Goal: Task Accomplishment & Management: Manage account settings

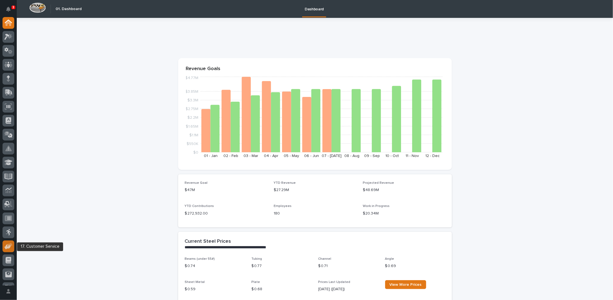
click at [3, 247] on div at bounding box center [9, 246] width 12 height 12
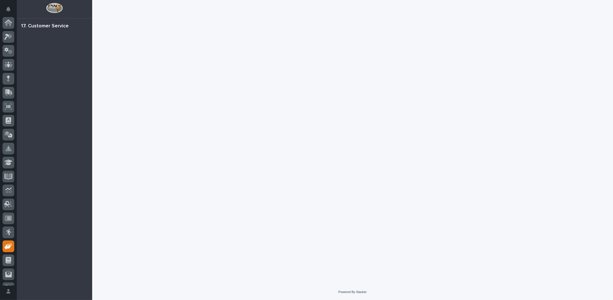
scroll to position [25, 0]
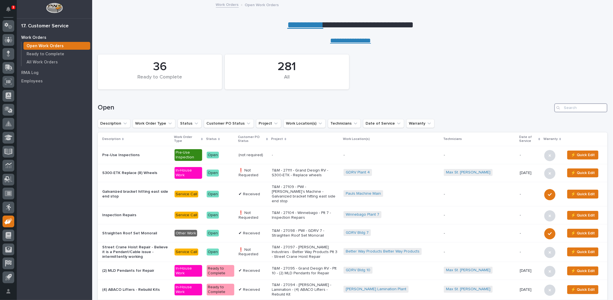
click at [577, 109] on input "Search" at bounding box center [580, 107] width 53 height 9
type input "27098"
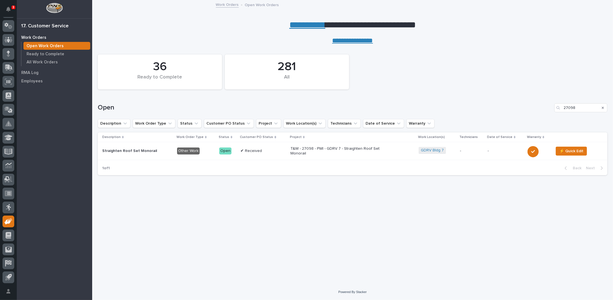
click at [322, 152] on p "T&M - 27098 - PWI - GDRV 7 - Straighten Roof Set Monorail" at bounding box center [339, 150] width 98 height 9
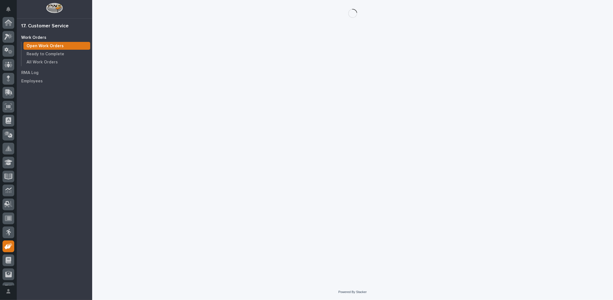
scroll to position [25, 0]
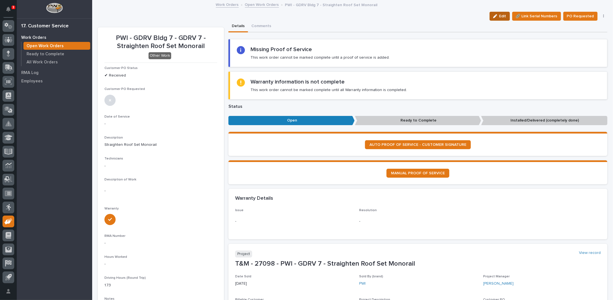
click at [493, 18] on icon "button" at bounding box center [495, 16] width 4 height 4
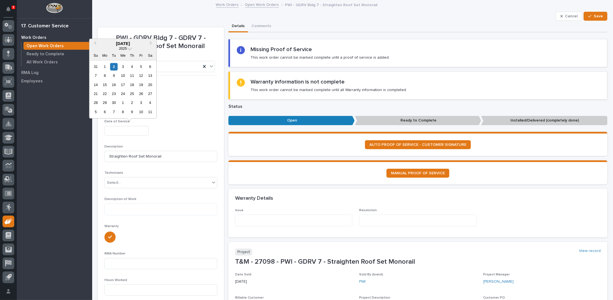
click at [121, 128] on input "text" at bounding box center [126, 131] width 44 height 10
click at [95, 45] on button "Previous Month" at bounding box center [94, 43] width 9 height 9
click at [142, 103] on div "29" at bounding box center [141, 103] width 8 height 8
type input "**********"
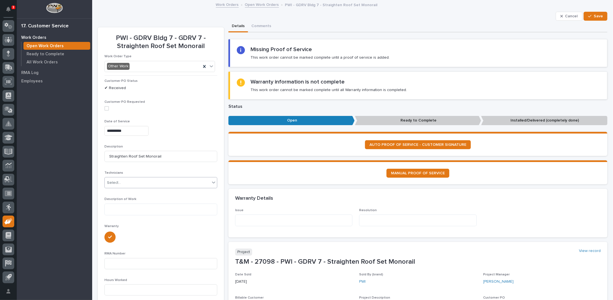
click at [132, 186] on div "Select..." at bounding box center [157, 182] width 105 height 9
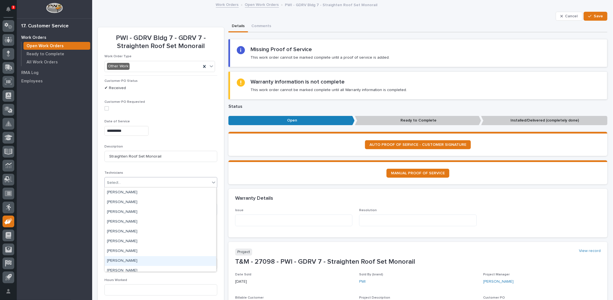
click at [127, 258] on div "Ike Reichert" at bounding box center [160, 261] width 111 height 10
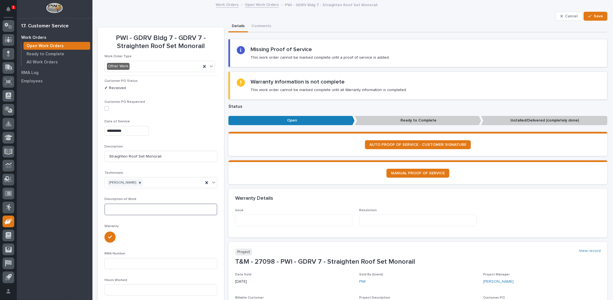
click at [125, 211] on textarea at bounding box center [160, 210] width 113 height 12
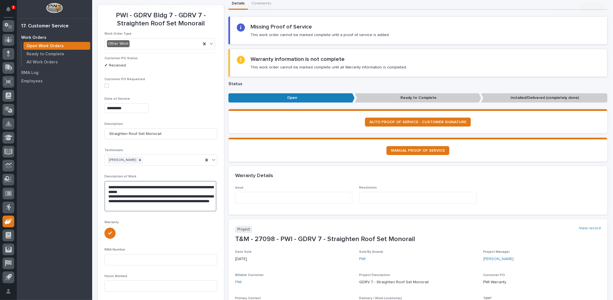
scroll to position [84, 0]
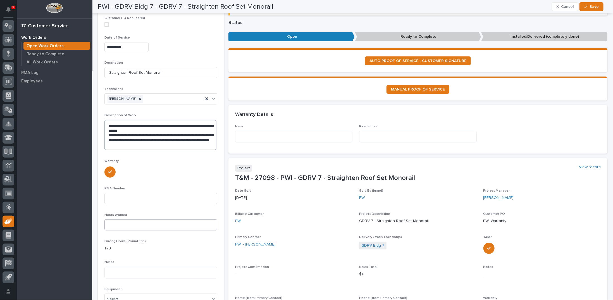
type textarea "**********"
click at [109, 229] on input at bounding box center [160, 224] width 113 height 11
type input "4"
click at [183, 168] on div at bounding box center [160, 171] width 113 height 12
drag, startPoint x: 109, startPoint y: 71, endPoint x: 163, endPoint y: 75, distance: 53.5
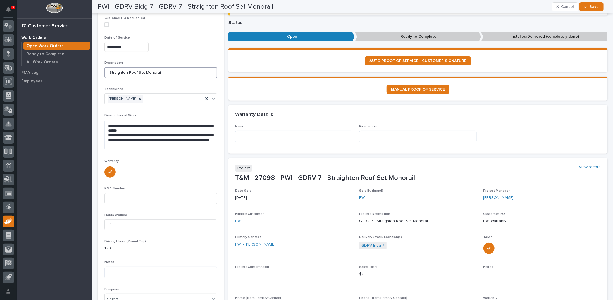
click at [163, 75] on input "Straighten Roof Set Monorail" at bounding box center [160, 72] width 113 height 11
click at [245, 137] on textarea at bounding box center [293, 137] width 117 height 12
paste textarea "**********"
type textarea "**********"
drag, startPoint x: 107, startPoint y: 133, endPoint x: 173, endPoint y: 144, distance: 66.8
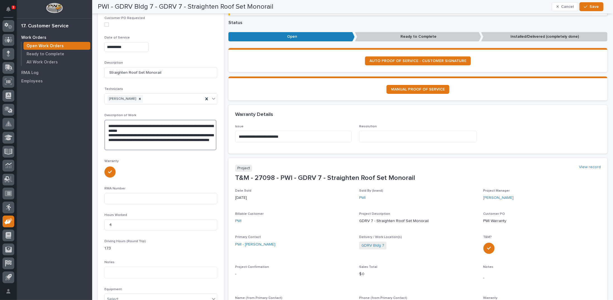
click at [173, 144] on textarea "**********" at bounding box center [160, 135] width 112 height 30
click at [370, 137] on textarea at bounding box center [417, 137] width 117 height 12
paste textarea "**********"
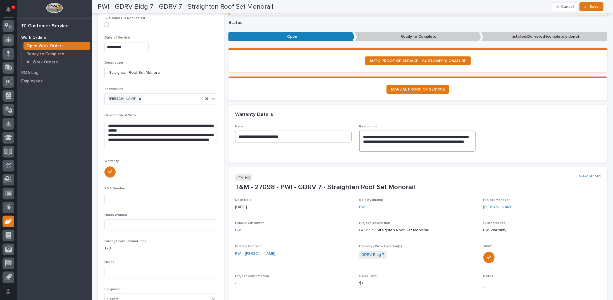
type textarea "**********"
click at [238, 136] on textarea "**********" at bounding box center [293, 137] width 116 height 12
click at [306, 137] on textarea "**********" at bounding box center [293, 137] width 116 height 12
type textarea "**********"
click at [597, 8] on span "Save" at bounding box center [594, 6] width 9 height 5
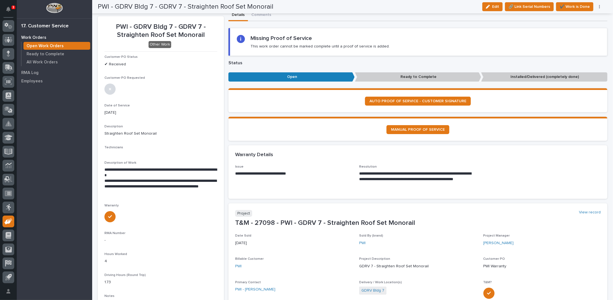
scroll to position [0, 0]
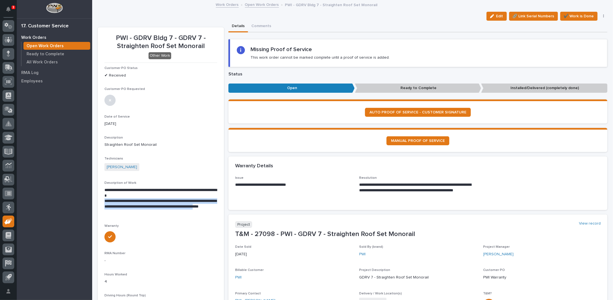
drag, startPoint x: 105, startPoint y: 201, endPoint x: 136, endPoint y: 211, distance: 32.5
click at [136, 211] on p "**********" at bounding box center [160, 206] width 112 height 17
click at [136, 207] on p "**********" at bounding box center [160, 206] width 112 height 17
drag, startPoint x: 120, startPoint y: 201, endPoint x: 149, endPoint y: 211, distance: 30.4
click at [149, 211] on p "**********" at bounding box center [160, 206] width 112 height 17
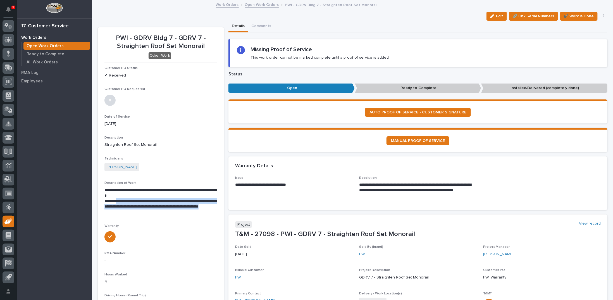
copy p "**********"
click at [160, 210] on p "**********" at bounding box center [160, 206] width 112 height 17
click at [578, 14] on span "✔️ Work is Done" at bounding box center [579, 16] width 30 height 7
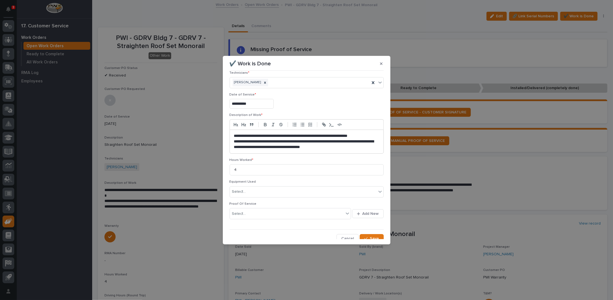
scroll to position [9, 0]
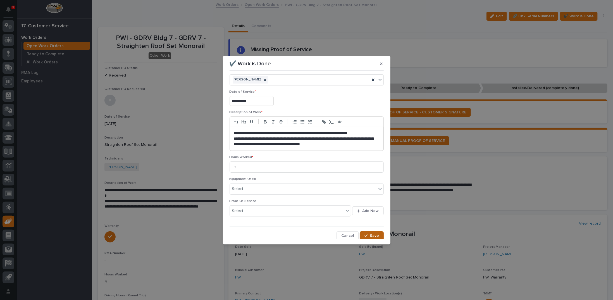
click at [362, 231] on button "Save" at bounding box center [372, 235] width 24 height 9
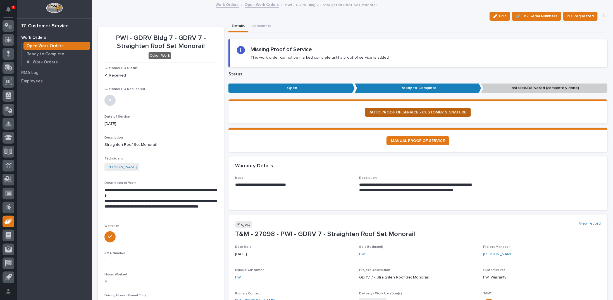
click at [394, 111] on span "AUTO PROOF OF SERVICE - CUSTOMER SIGNATURE" at bounding box center [417, 112] width 97 height 4
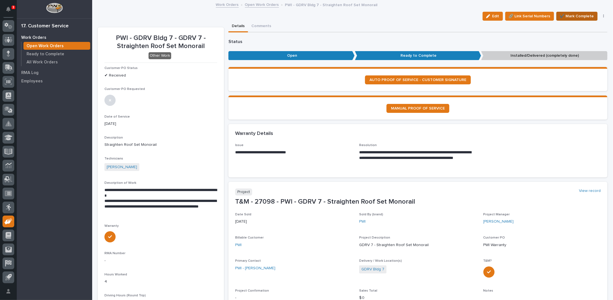
click at [562, 14] on span "✔️ Mark Complete" at bounding box center [577, 16] width 34 height 7
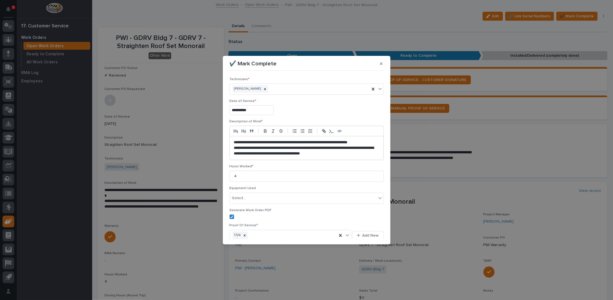
scroll to position [24, 0]
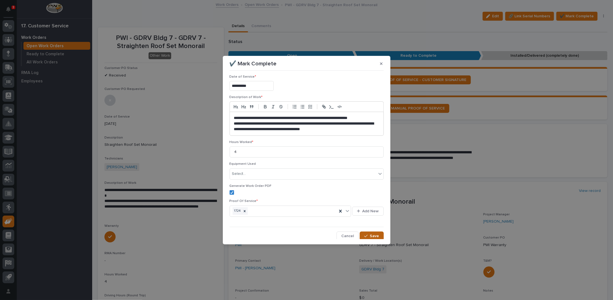
click at [375, 231] on button "Save" at bounding box center [372, 235] width 24 height 9
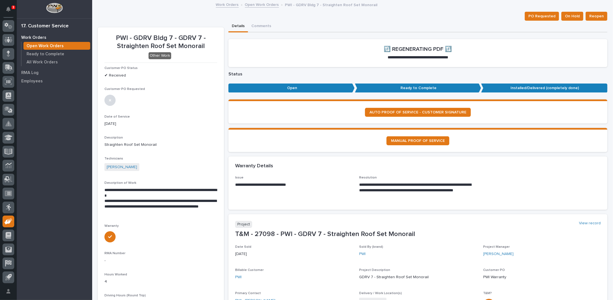
click at [250, 6] on link "Open Work Orders" at bounding box center [262, 4] width 34 height 6
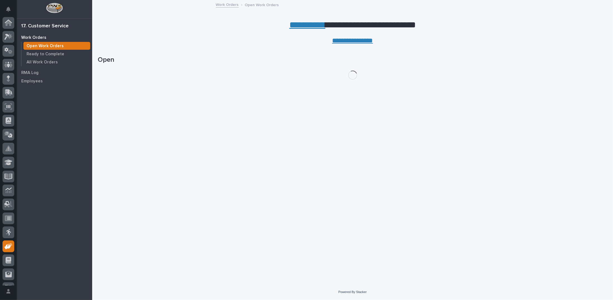
scroll to position [25, 0]
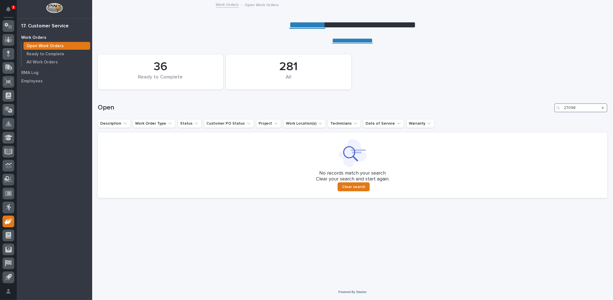
drag, startPoint x: 581, startPoint y: 108, endPoint x: 553, endPoint y: 101, distance: 28.6
click at [554, 102] on div "Open 27098" at bounding box center [353, 105] width 510 height 27
type input "26816"
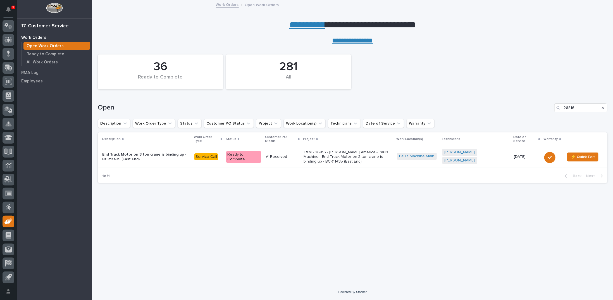
click at [344, 153] on p "T&M - 26816 - [PERSON_NAME] America - Pauls Machine - End Truck Motor on 3 ton …" at bounding box center [348, 157] width 89 height 14
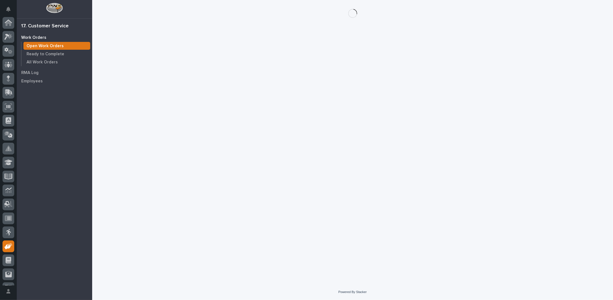
scroll to position [25, 0]
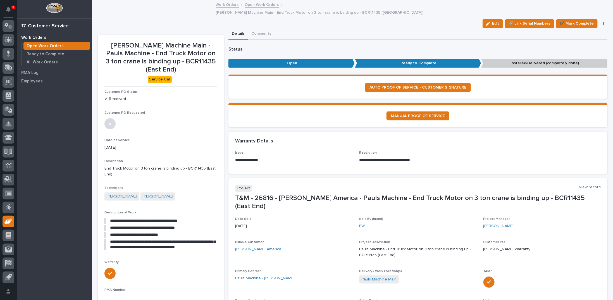
click at [260, 5] on link "Open Work Orders" at bounding box center [262, 4] width 34 height 6
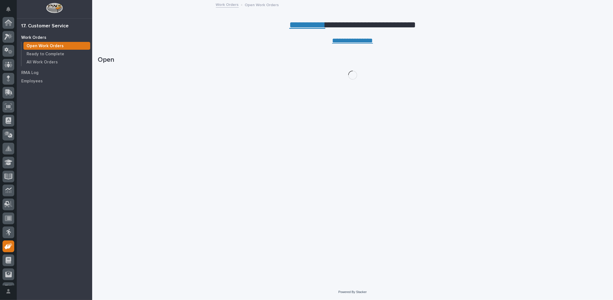
scroll to position [25, 0]
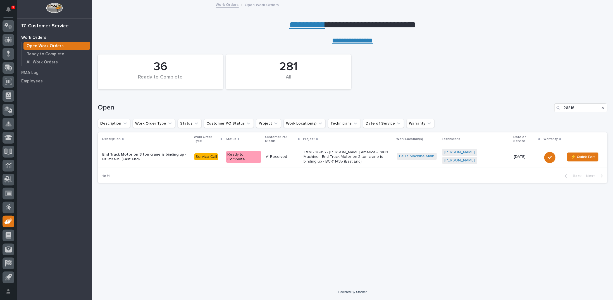
click at [604, 108] on div "Search" at bounding box center [602, 107] width 9 height 9
click at [603, 107] on icon "Search" at bounding box center [603, 107] width 2 height 3
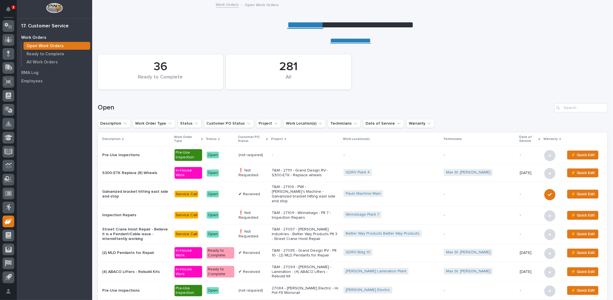
click at [307, 191] on p "T&M - 27109 - PWI - [PERSON_NAME]'s Machine - Galvanized bracket hitting east s…" at bounding box center [305, 194] width 67 height 19
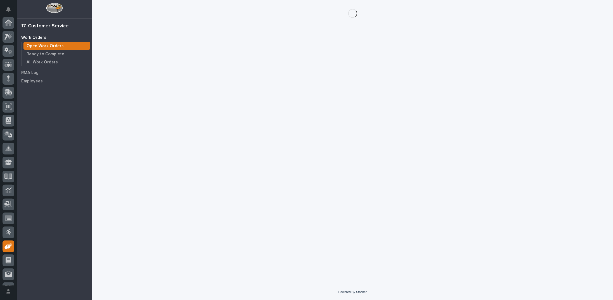
scroll to position [25, 0]
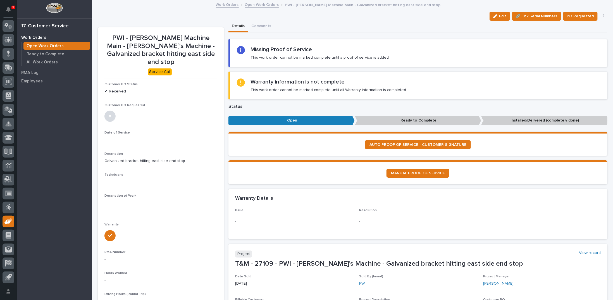
click at [262, 4] on link "Open Work Orders" at bounding box center [262, 4] width 34 height 6
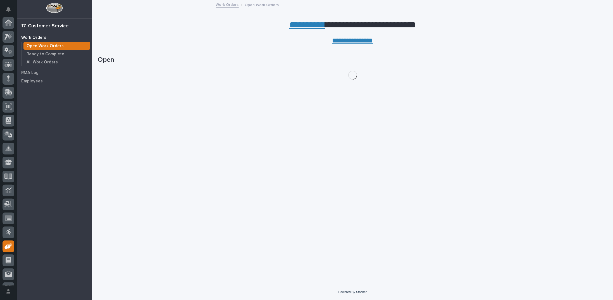
scroll to position [25, 0]
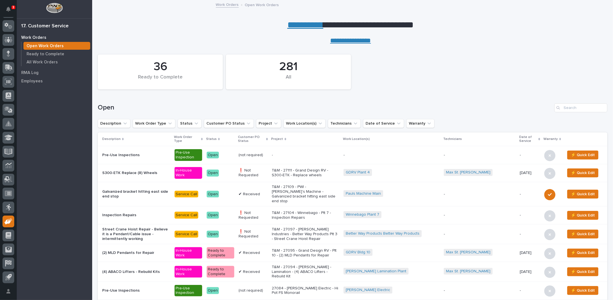
click at [268, 154] on p "(not required)" at bounding box center [253, 155] width 29 height 5
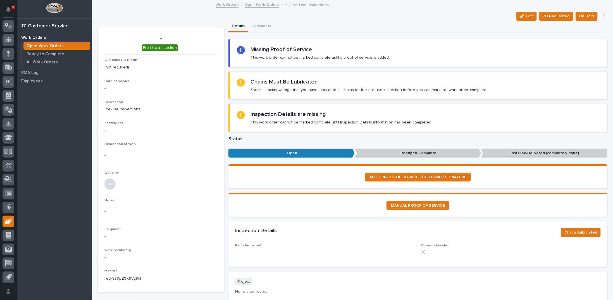
click at [257, 5] on link "Open Work Orders" at bounding box center [262, 4] width 34 height 6
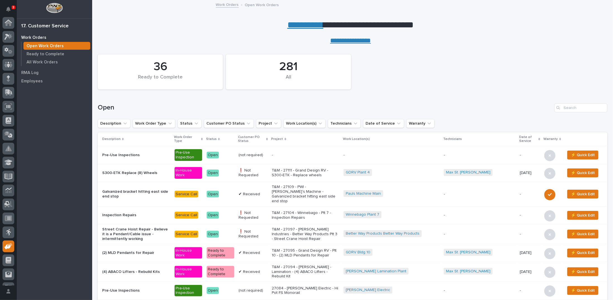
scroll to position [25, 0]
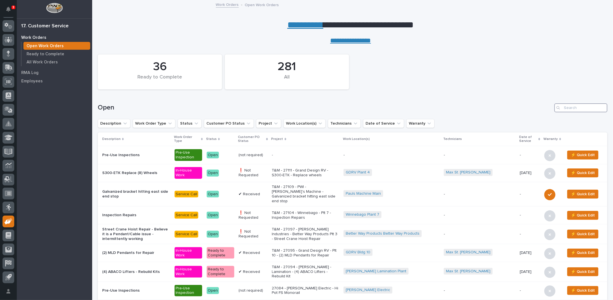
click at [563, 109] on input "Search" at bounding box center [580, 107] width 53 height 9
type input "27095"
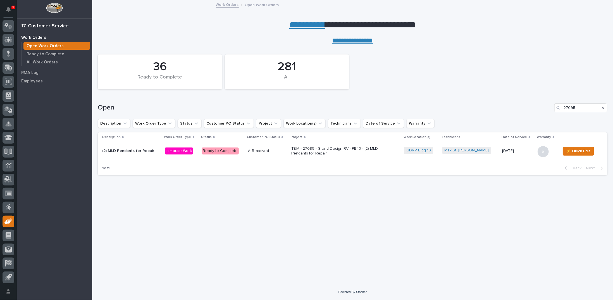
click at [305, 153] on p "T&M - 27095 - Grand Design RV - Plt 10 - (2) MLD Pendants for Repair" at bounding box center [340, 150] width 98 height 9
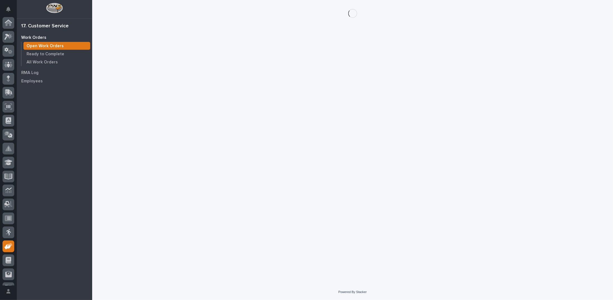
scroll to position [25, 0]
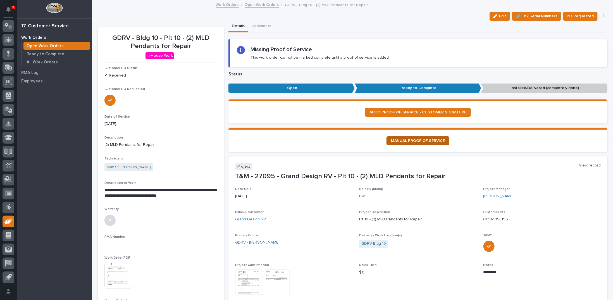
click at [421, 140] on span "MANUAL PROOF OF SERVICE" at bounding box center [418, 141] width 54 height 4
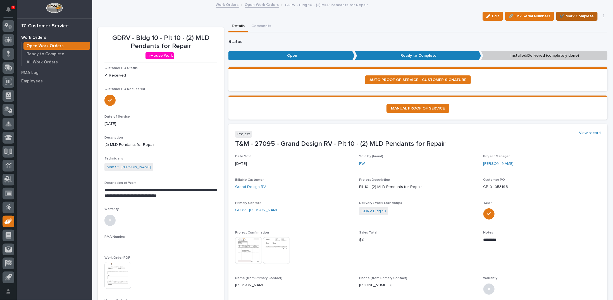
click at [577, 16] on span "✔️ Mark Complete" at bounding box center [577, 16] width 34 height 7
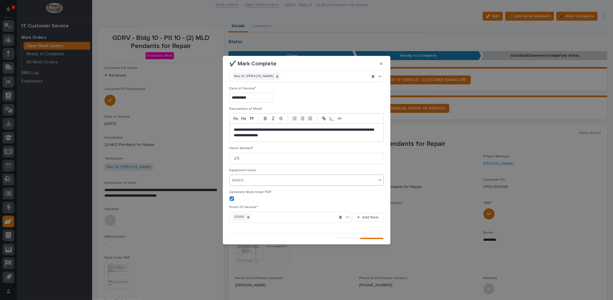
scroll to position [19, 0]
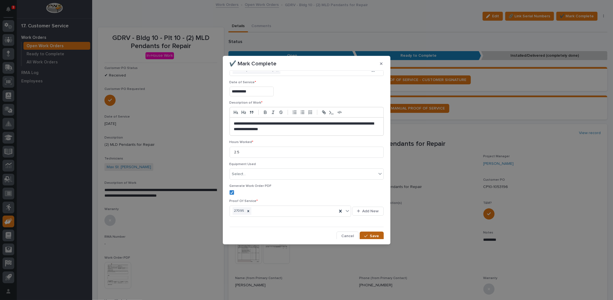
click at [373, 236] on span "Save" at bounding box center [374, 235] width 9 height 5
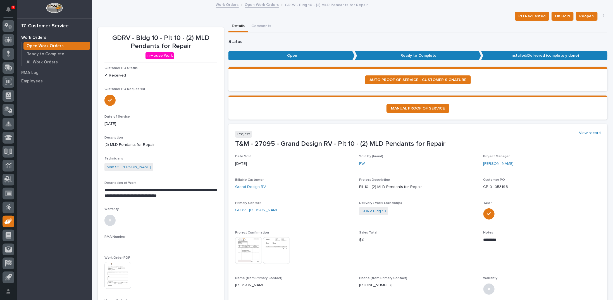
click at [250, 6] on link "Open Work Orders" at bounding box center [262, 4] width 34 height 6
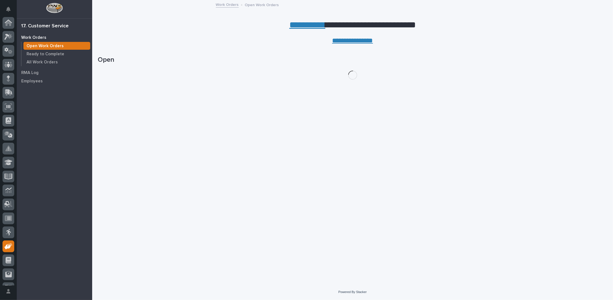
scroll to position [25, 0]
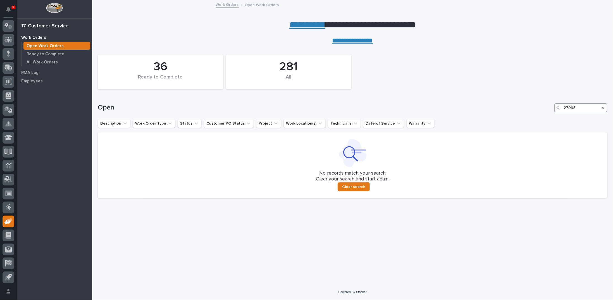
drag, startPoint x: 584, startPoint y: 106, endPoint x: 534, endPoint y: 109, distance: 49.8
click at [536, 110] on div "Open 27095" at bounding box center [353, 107] width 510 height 9
type input "26851"
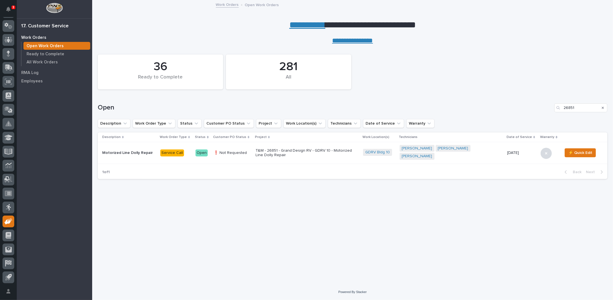
click at [285, 150] on p "T&M - 26851 - Grand Design RV - GDRV 10 - Motorized Line Dolly Repair" at bounding box center [305, 152] width 98 height 9
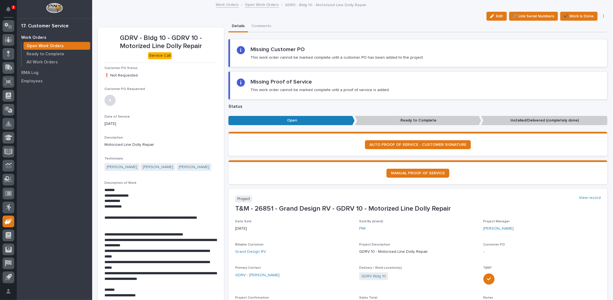
click at [262, 6] on link "Open Work Orders" at bounding box center [262, 4] width 34 height 6
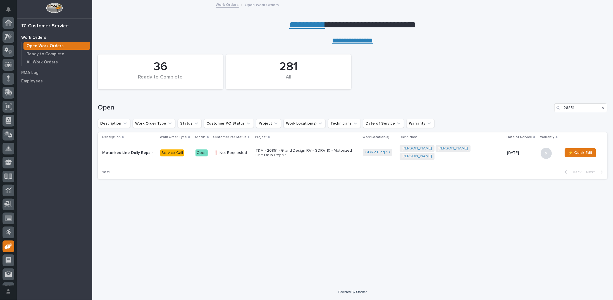
scroll to position [25, 0]
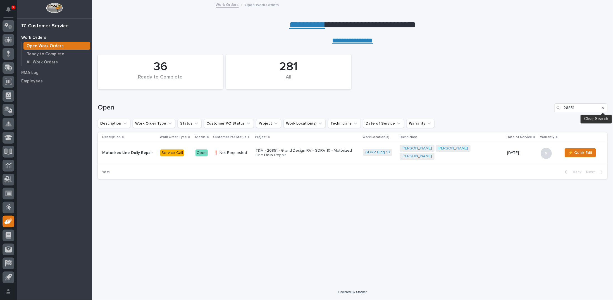
click at [602, 106] on icon "Search" at bounding box center [603, 107] width 2 height 3
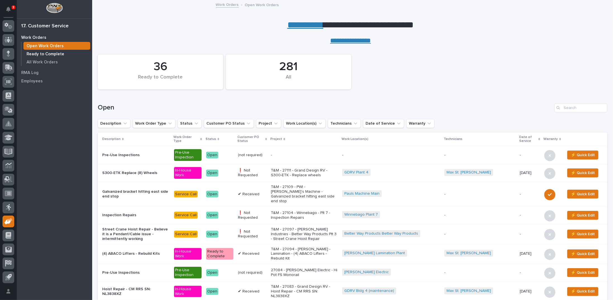
click at [44, 56] on p "Ready to Complete" at bounding box center [46, 54] width 38 height 5
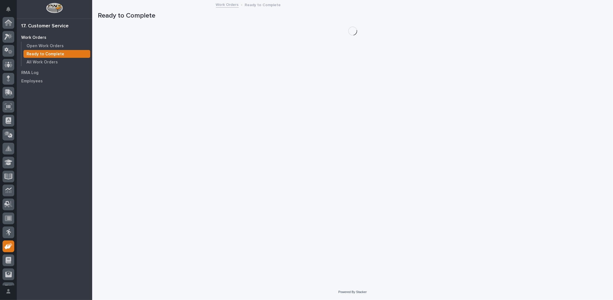
scroll to position [25, 0]
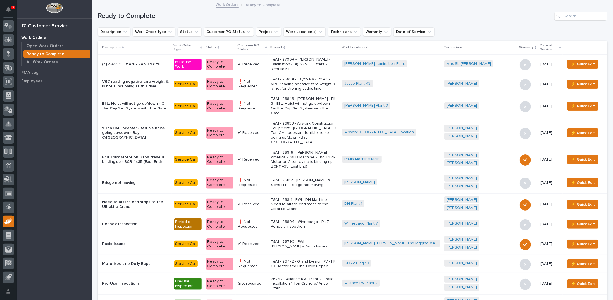
click at [267, 47] on icon at bounding box center [266, 47] width 2 height 3
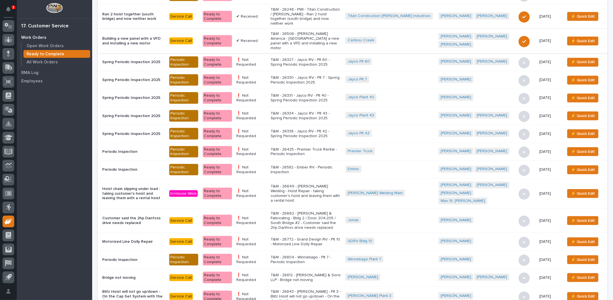
scroll to position [335, 0]
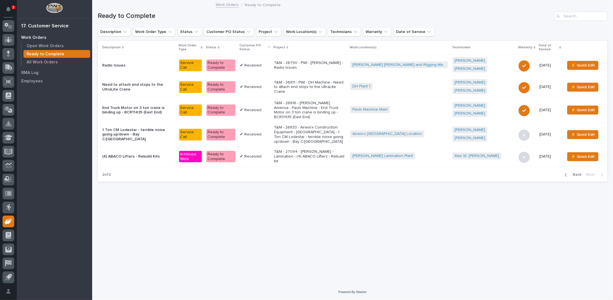
click at [576, 172] on span "Back" at bounding box center [575, 174] width 12 height 5
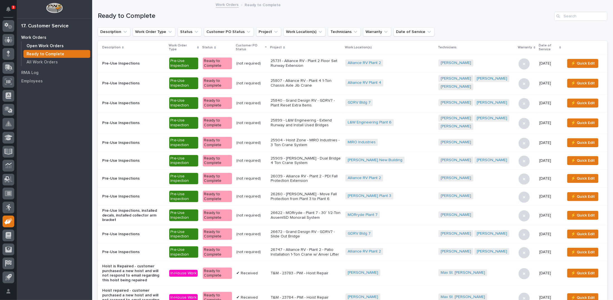
click at [29, 45] on p "Open Work Orders" at bounding box center [45, 46] width 37 height 5
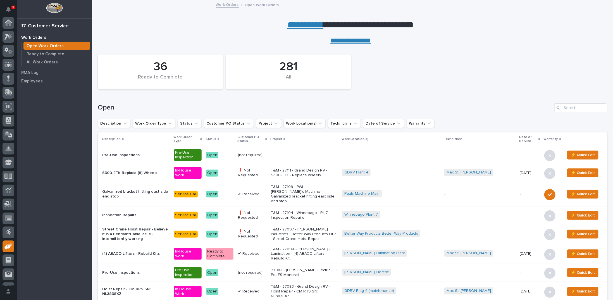
scroll to position [25, 0]
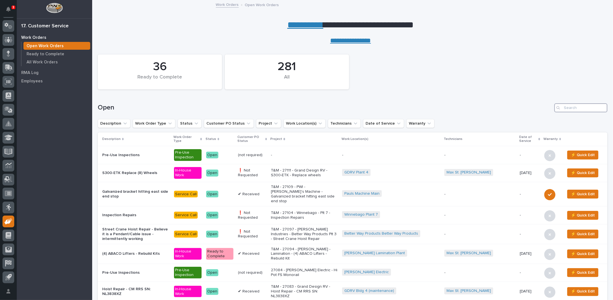
click at [571, 109] on input "Search" at bounding box center [580, 107] width 53 height 9
type input "27094"
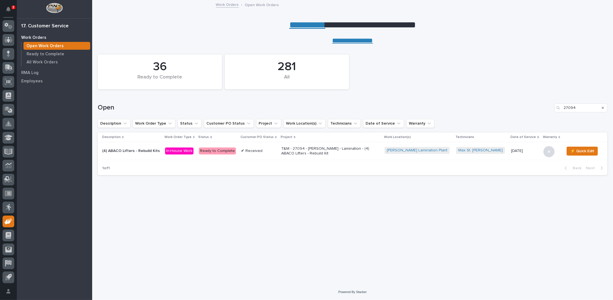
click at [308, 150] on p "T&M - 27094 - Brinkley RV - Lamination - (4) ABACO Lifters - Rebuild Kit" at bounding box center [330, 150] width 98 height 9
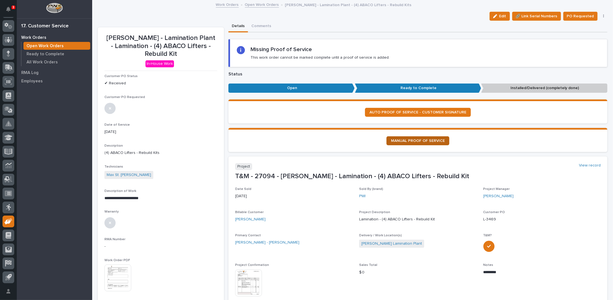
click at [409, 140] on span "MANUAL PROOF OF SERVICE" at bounding box center [418, 141] width 54 height 4
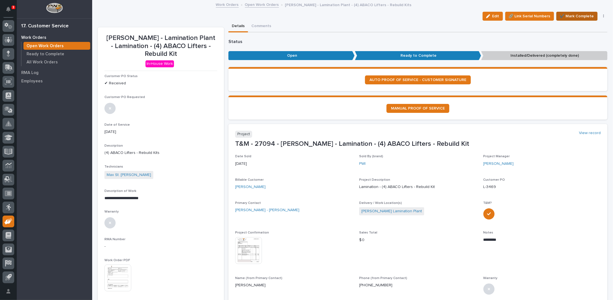
click at [570, 17] on span "✔️ Mark Complete" at bounding box center [577, 16] width 34 height 7
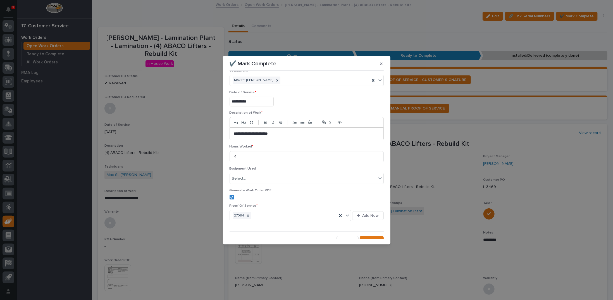
scroll to position [13, 0]
click at [366, 234] on div "button" at bounding box center [367, 236] width 6 height 4
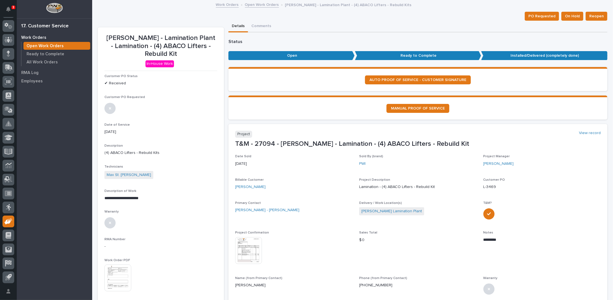
click at [260, 5] on link "Open Work Orders" at bounding box center [262, 4] width 34 height 6
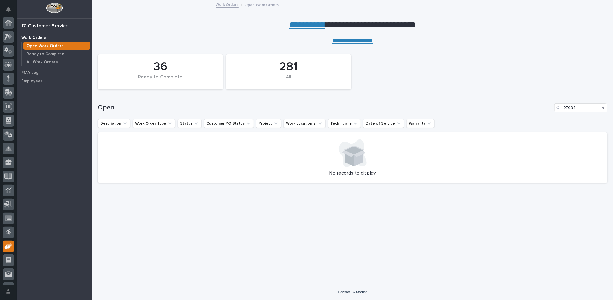
scroll to position [25, 0]
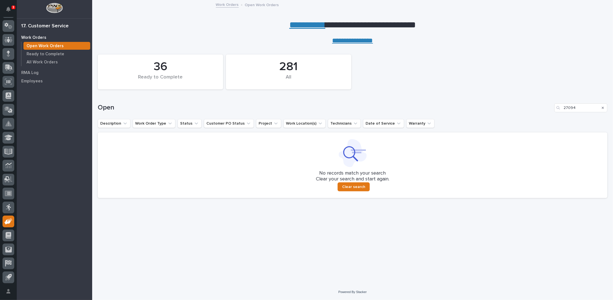
click at [603, 107] on icon "Search" at bounding box center [603, 108] width 2 height 2
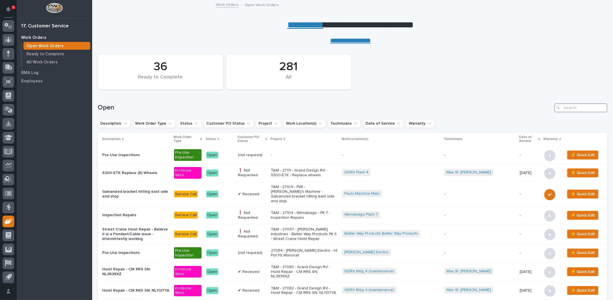
click at [586, 108] on input "Search" at bounding box center [580, 107] width 53 height 9
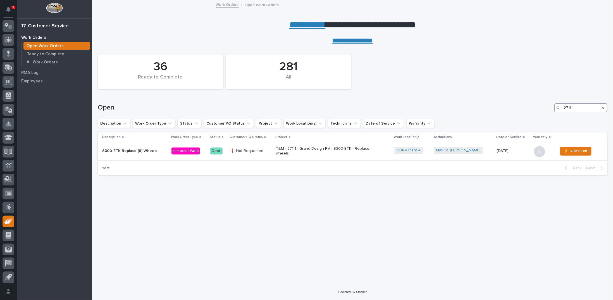
type input "27111"
click at [299, 149] on p "T&M - 27111 - Grand Design RV - S300-ETK - Replace wheels" at bounding box center [325, 150] width 98 height 9
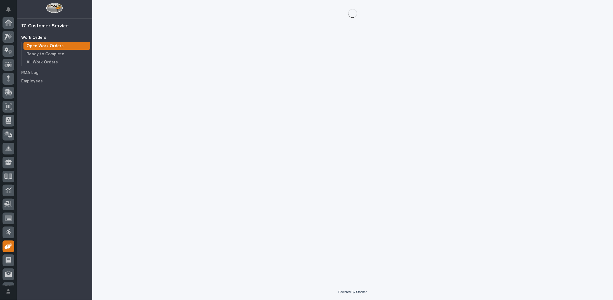
scroll to position [25, 0]
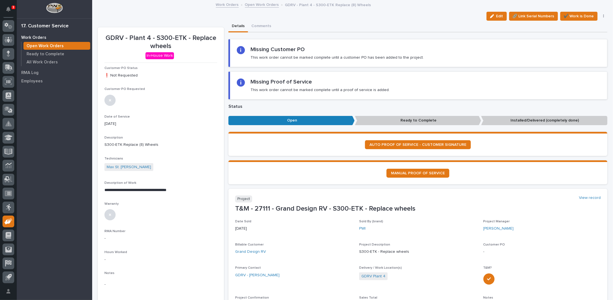
drag, startPoint x: 496, startPoint y: 16, endPoint x: 491, endPoint y: 20, distance: 6.0
click at [496, 17] on span "Edit" at bounding box center [499, 16] width 7 height 5
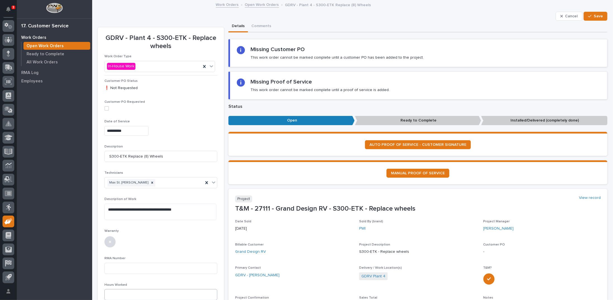
scroll to position [28, 0]
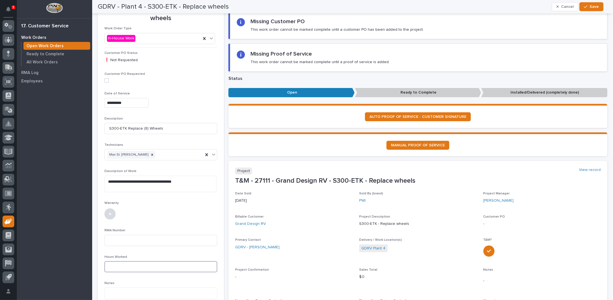
click at [121, 265] on input at bounding box center [160, 266] width 113 height 11
type input ".5"
click at [151, 240] on input at bounding box center [160, 240] width 113 height 11
click at [595, 5] on span "Save" at bounding box center [594, 6] width 9 height 5
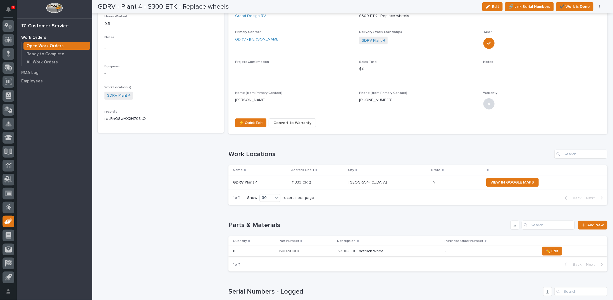
scroll to position [195, 0]
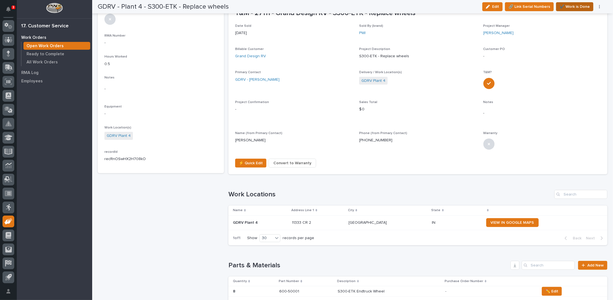
click at [576, 8] on span "✔️ Work is Done" at bounding box center [575, 6] width 30 height 7
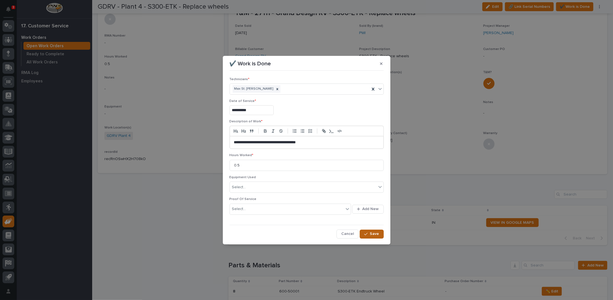
click at [363, 233] on button "Save" at bounding box center [372, 234] width 24 height 9
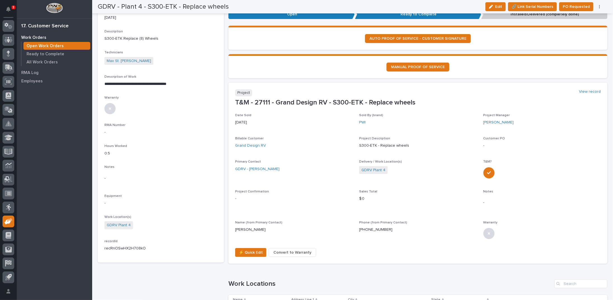
scroll to position [84, 0]
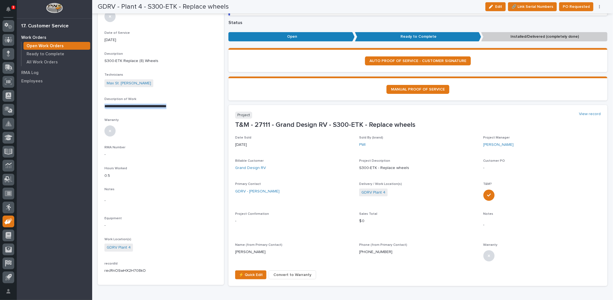
drag, startPoint x: 104, startPoint y: 105, endPoint x: 186, endPoint y: 104, distance: 81.8
click at [186, 104] on section "**********" at bounding box center [161, 114] width 126 height 341
copy p "**********"
click at [190, 125] on div at bounding box center [160, 130] width 113 height 12
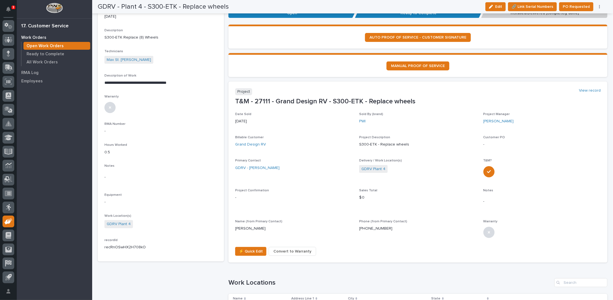
scroll to position [140, 0]
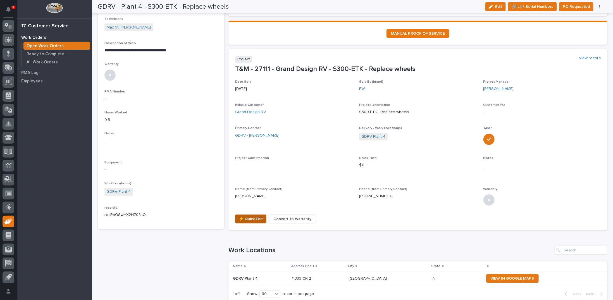
click at [247, 213] on section "Project View record T&M - 27111 - Grand Design RV - S300-ETK - Replace wheels D…" at bounding box center [417, 139] width 379 height 181
click at [247, 216] on span "⚡ Quick Edit" at bounding box center [251, 219] width 24 height 7
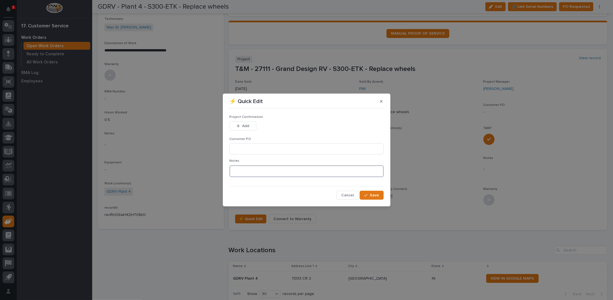
click at [243, 173] on textarea at bounding box center [307, 171] width 154 height 12
type textarea "*********"
click at [374, 197] on span "Save" at bounding box center [374, 195] width 9 height 5
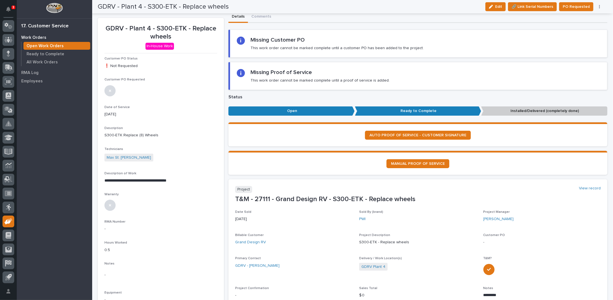
scroll to position [0, 0]
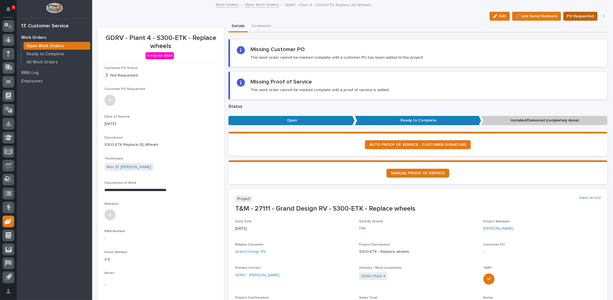
click at [581, 14] on span "PO Requested" at bounding box center [580, 16] width 27 height 7
click at [600, 15] on button "button" at bounding box center [604, 16] width 8 height 4
click at [588, 45] on span "Regenerate PDF" at bounding box center [586, 45] width 30 height 7
click at [125, 270] on img at bounding box center [117, 270] width 27 height 27
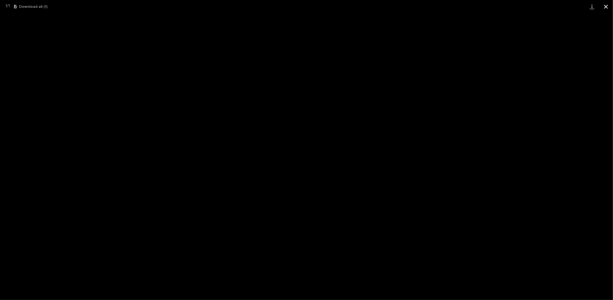
click at [607, 6] on button "Close gallery" at bounding box center [606, 6] width 14 height 13
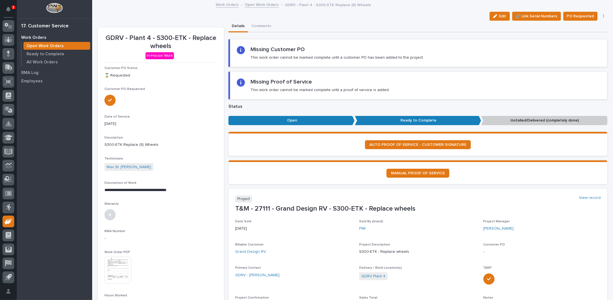
click at [104, 188] on p "**********" at bounding box center [160, 190] width 112 height 6
drag, startPoint x: 104, startPoint y: 188, endPoint x: 195, endPoint y: 187, distance: 90.5
click at [195, 187] on p "**********" at bounding box center [160, 190] width 112 height 6
copy p "**********"
click at [267, 4] on link "Open Work Orders" at bounding box center [262, 4] width 34 height 6
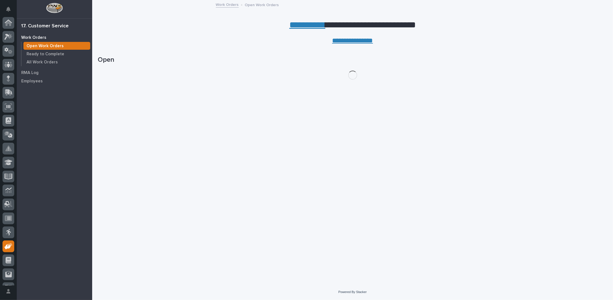
scroll to position [25, 0]
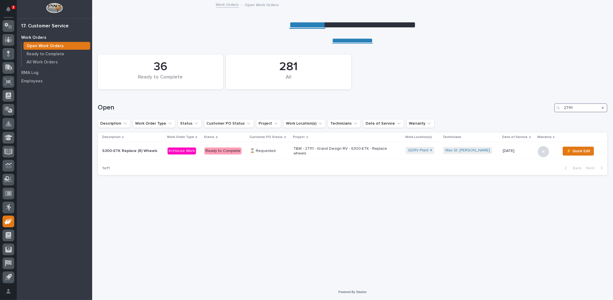
drag, startPoint x: 579, startPoint y: 110, endPoint x: 517, endPoint y: 106, distance: 61.6
click at [522, 107] on div "Open 27111" at bounding box center [353, 107] width 510 height 9
type input "26833"
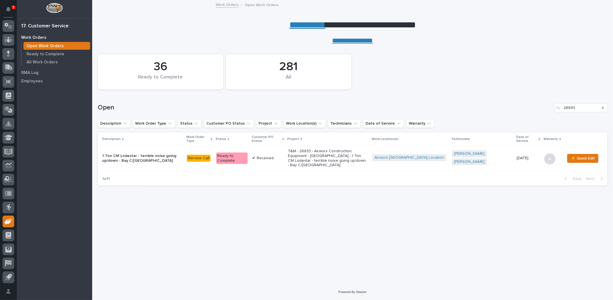
click at [335, 155] on p "T&M - 26833 - Airworx Construction Equipment - Warsaw - 1 Ton CM Lodestar - ter…" at bounding box center [328, 158] width 80 height 19
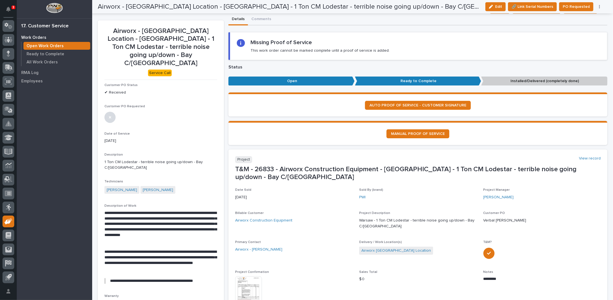
scroll to position [7, 0]
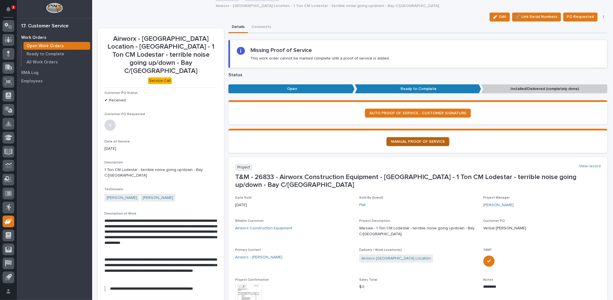
click at [406, 140] on span "MANUAL PROOF OF SERVICE" at bounding box center [418, 142] width 54 height 4
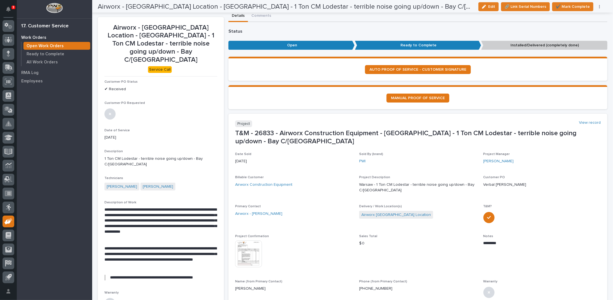
scroll to position [0, 0]
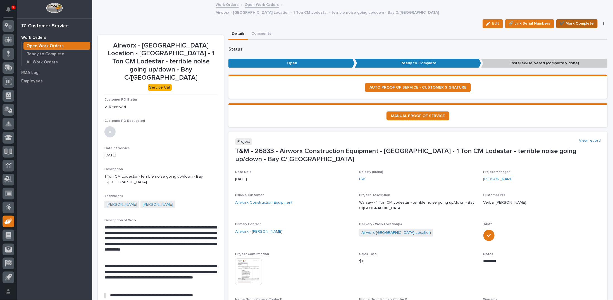
click at [573, 20] on span "✔️ Mark Complete" at bounding box center [577, 23] width 34 height 7
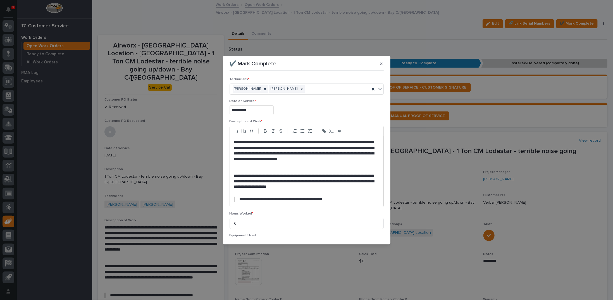
scroll to position [71, 0]
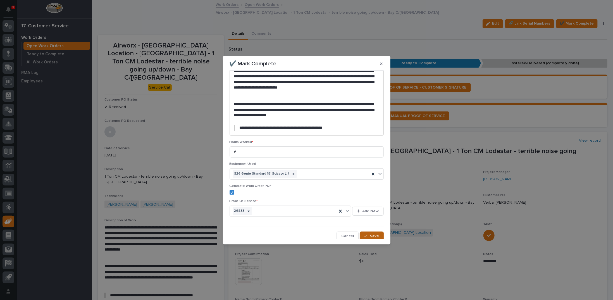
click at [370, 235] on span "Save" at bounding box center [374, 235] width 9 height 5
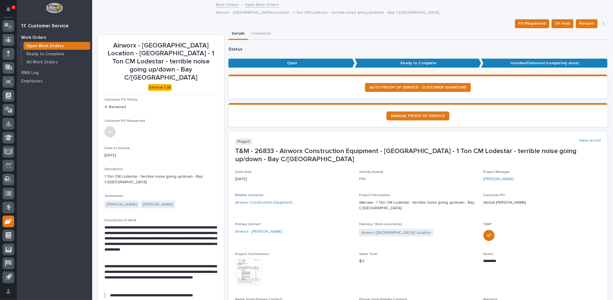
click at [250, 4] on link "Open Work Orders" at bounding box center [262, 4] width 34 height 6
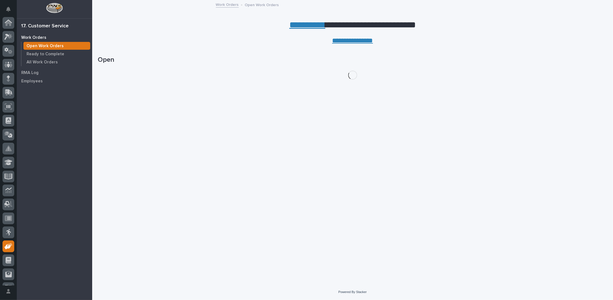
scroll to position [25, 0]
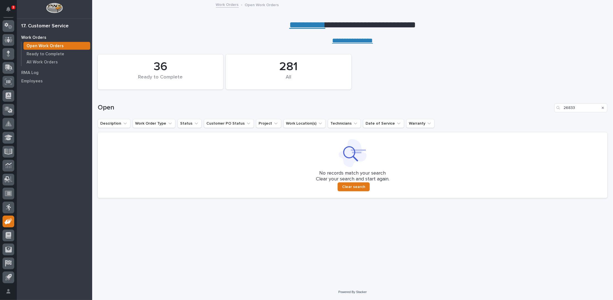
click at [603, 108] on icon "Search" at bounding box center [603, 108] width 2 height 2
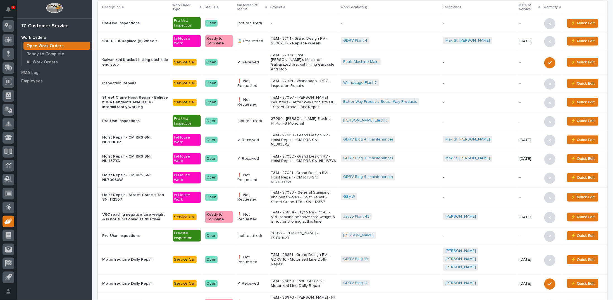
scroll to position [140, 0]
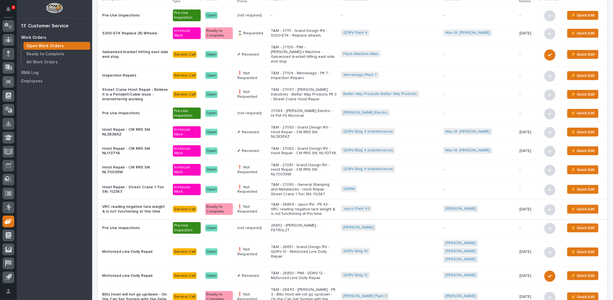
click at [296, 271] on p "T&M - 26850 - PWI - GDRV 12 - Motorized Line Dolly Repair" at bounding box center [304, 275] width 66 height 9
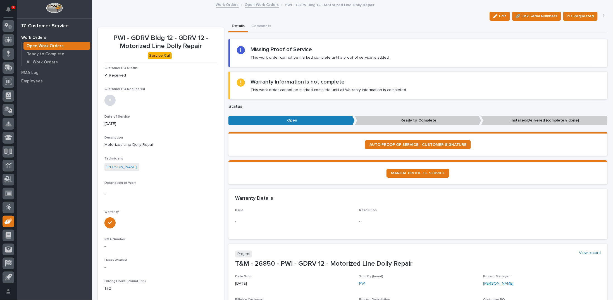
click at [256, 5] on link "Open Work Orders" at bounding box center [262, 4] width 34 height 6
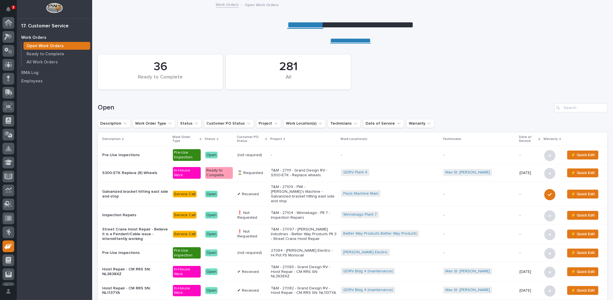
scroll to position [25, 0]
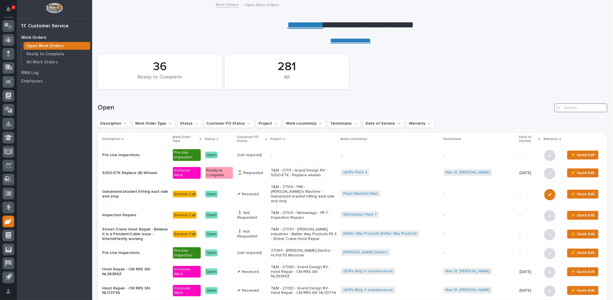
drag, startPoint x: 572, startPoint y: 108, endPoint x: 570, endPoint y: 106, distance: 3.2
click at [571, 107] on input "Search" at bounding box center [580, 107] width 53 height 9
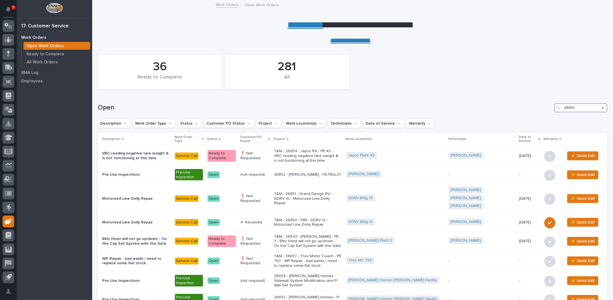
type input "26851"
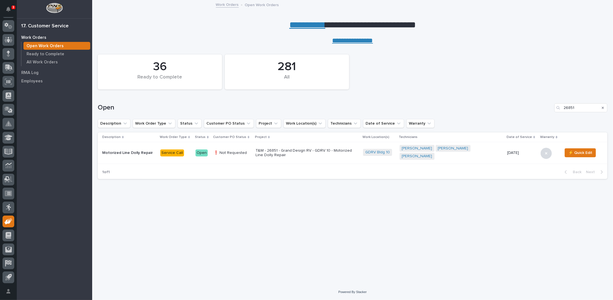
click at [336, 150] on p "T&M - 26851 - Grand Design RV - GDRV 10 - Motorized Line Dolly Repair" at bounding box center [305, 152] width 98 height 9
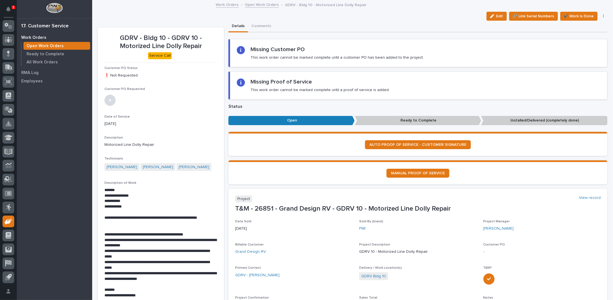
click at [258, 4] on link "Open Work Orders" at bounding box center [262, 4] width 34 height 6
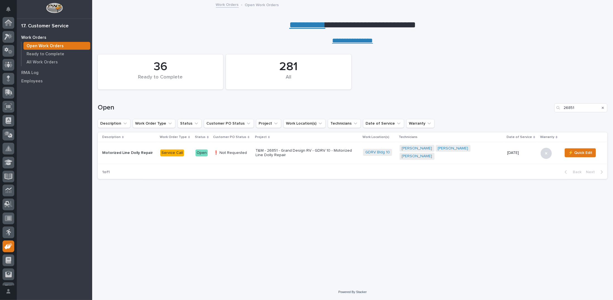
scroll to position [25, 0]
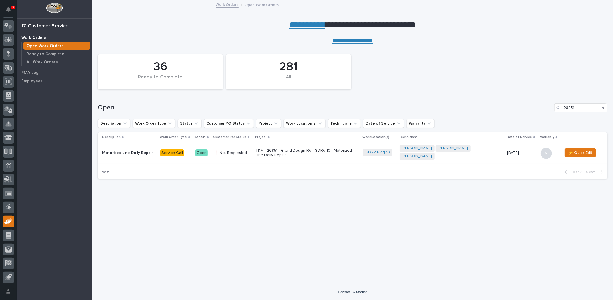
click at [603, 108] on icon "Search" at bounding box center [603, 108] width 2 height 2
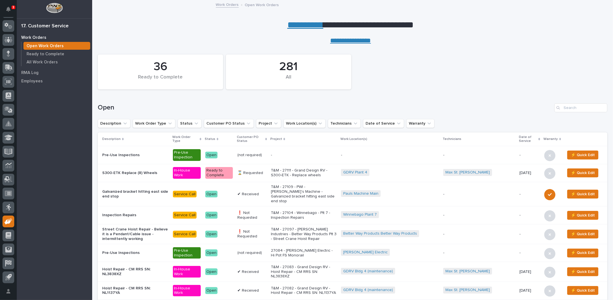
click at [304, 25] on link "**********" at bounding box center [305, 24] width 36 height 9
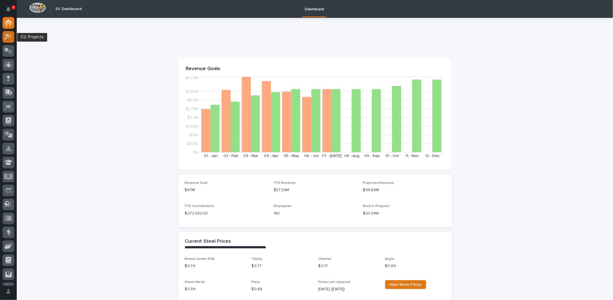
click at [8, 35] on icon at bounding box center [6, 37] width 5 height 6
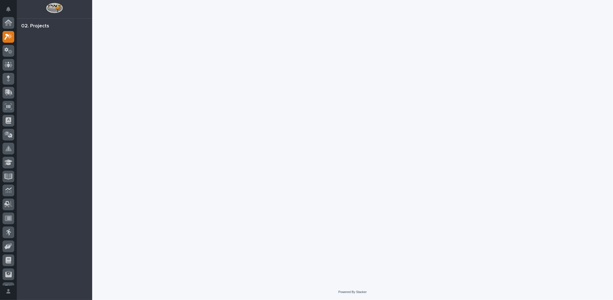
scroll to position [14, 0]
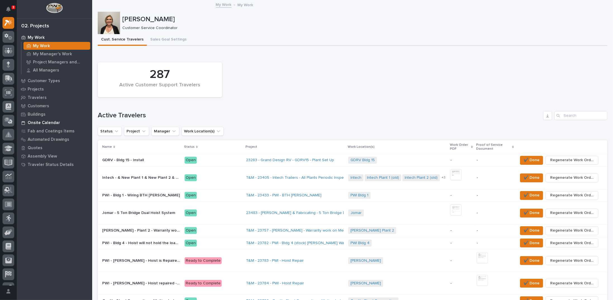
click at [41, 123] on p "Onsite Calendar" at bounding box center [44, 122] width 32 height 5
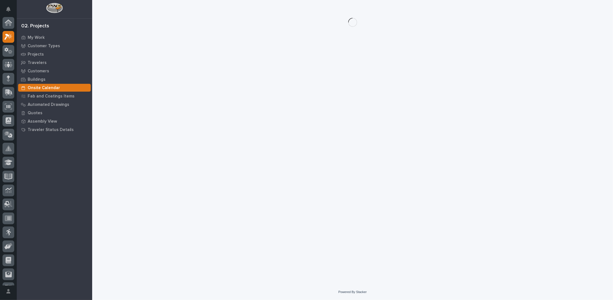
scroll to position [14, 0]
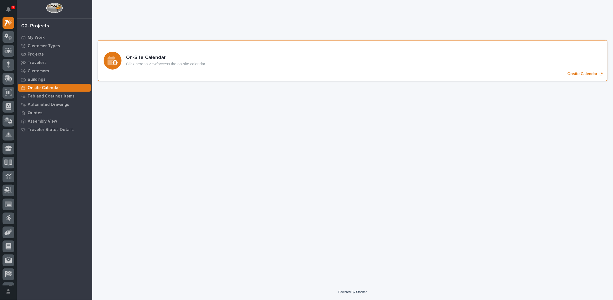
click at [579, 71] on p "Onsite Calendar" at bounding box center [582, 73] width 30 height 5
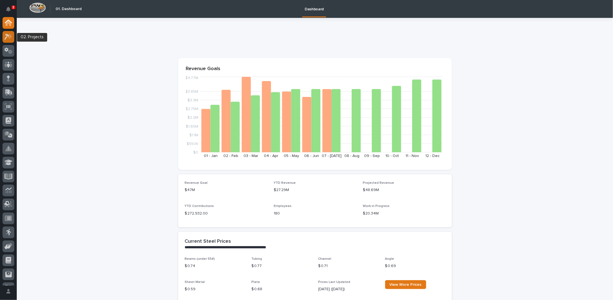
click at [7, 38] on icon at bounding box center [8, 37] width 8 height 6
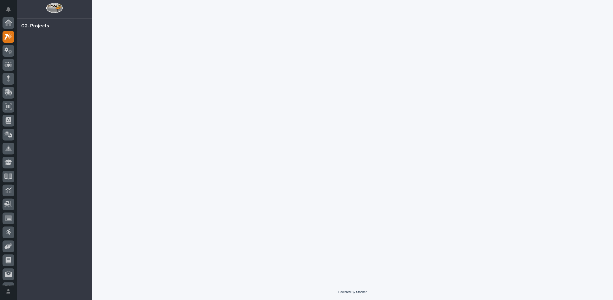
scroll to position [14, 0]
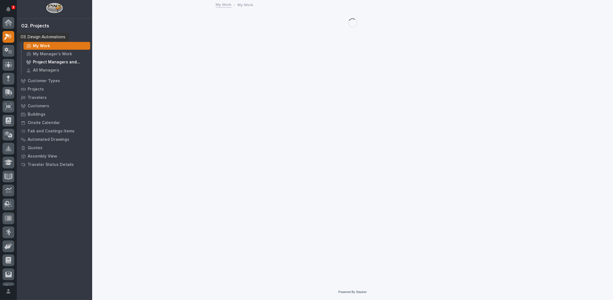
scroll to position [14, 0]
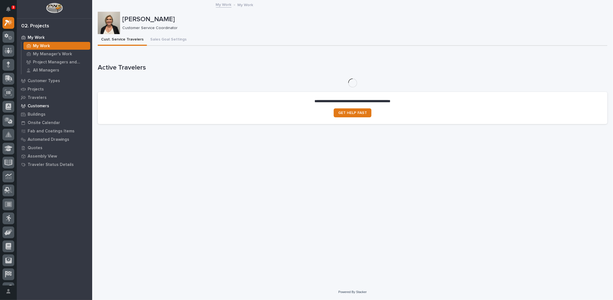
click at [40, 107] on p "Customers" at bounding box center [39, 106] width 22 height 5
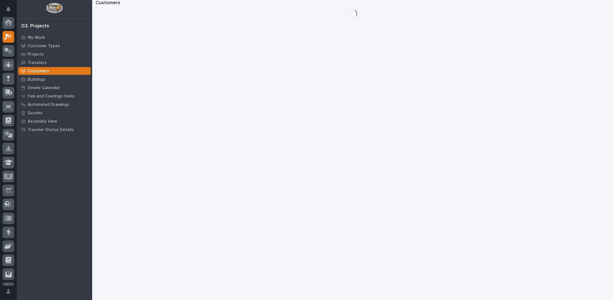
scroll to position [14, 0]
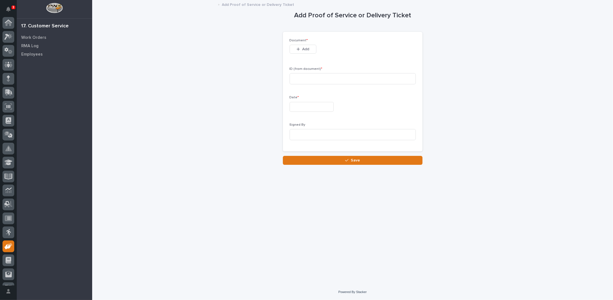
scroll to position [25, 0]
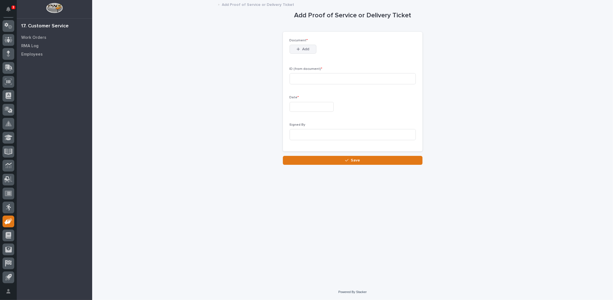
click at [304, 49] on span "Add" at bounding box center [305, 49] width 7 height 5
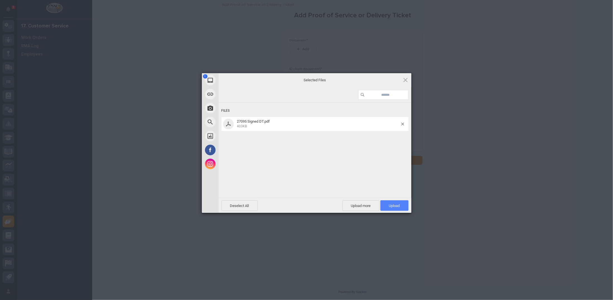
click at [395, 201] on span "Upload 1" at bounding box center [394, 205] width 28 height 11
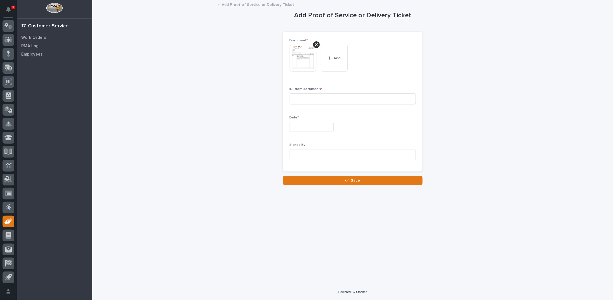
click at [328, 92] on div "ID (from document) *" at bounding box center [353, 98] width 126 height 22
click at [335, 102] on input at bounding box center [353, 98] width 126 height 11
type input "7"
type input "27095"
click at [327, 124] on input "text" at bounding box center [312, 127] width 44 height 10
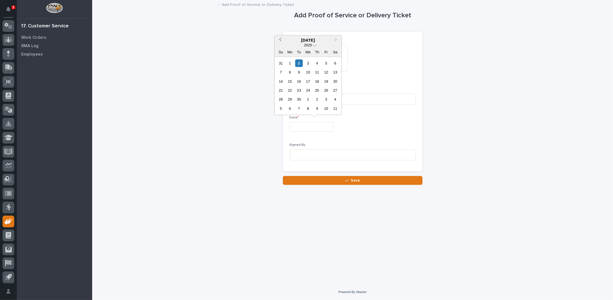
click at [280, 40] on span "Previous Month" at bounding box center [280, 39] width 0 height 7
click at [318, 98] on div "28" at bounding box center [317, 100] width 8 height 8
type input "**********"
click at [308, 152] on input at bounding box center [353, 154] width 126 height 11
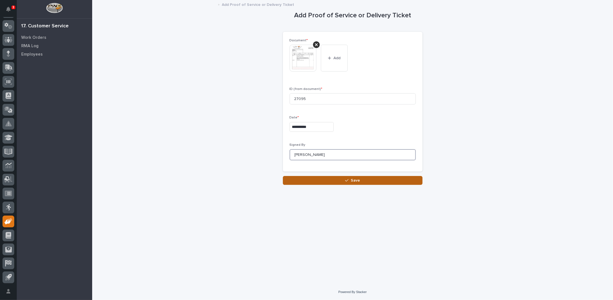
type input "Matt W."
click at [331, 184] on button "Save" at bounding box center [353, 180] width 140 height 9
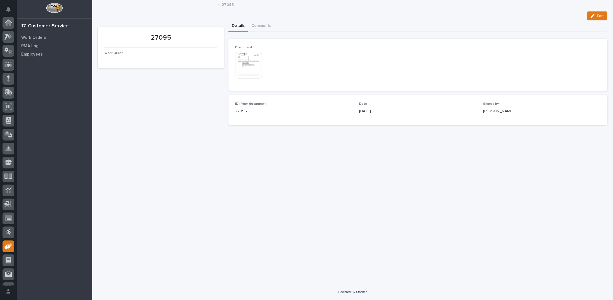
scroll to position [25, 0]
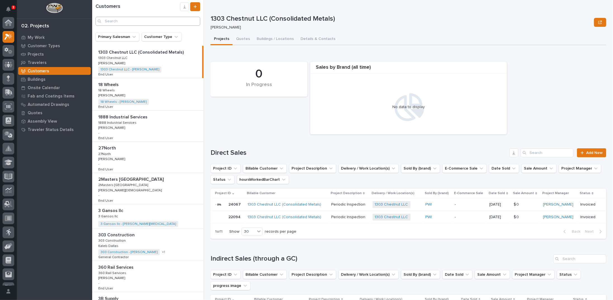
scroll to position [14, 0]
click at [125, 22] on input "Search" at bounding box center [148, 21] width 105 height 9
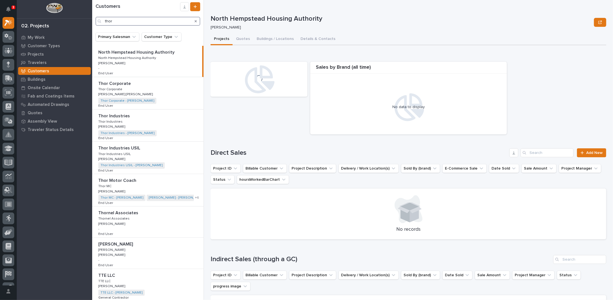
type input "thor"
click at [160, 180] on p at bounding box center [148, 180] width 101 height 5
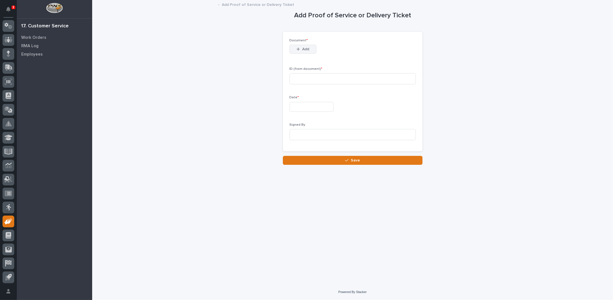
click at [302, 49] on span "Add" at bounding box center [305, 49] width 7 height 5
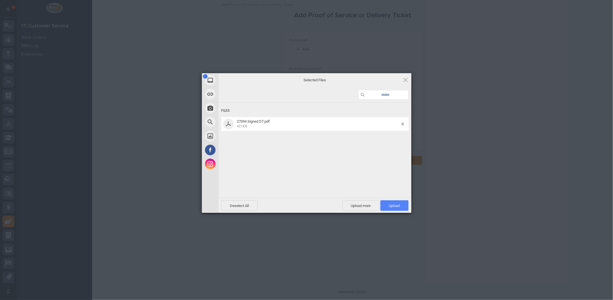
click at [397, 206] on span "Upload 1" at bounding box center [394, 206] width 11 height 4
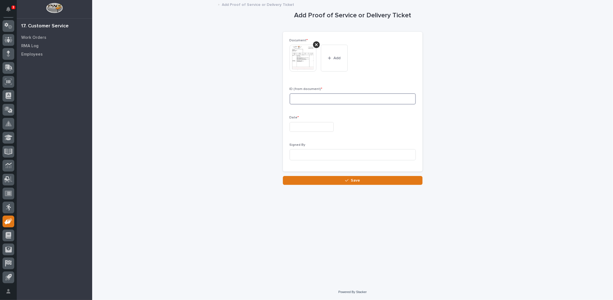
click at [307, 97] on input at bounding box center [353, 98] width 126 height 11
type input "27094"
click at [320, 125] on input "text" at bounding box center [312, 127] width 44 height 10
click at [280, 40] on span "Previous Month" at bounding box center [280, 39] width 0 height 7
click at [326, 101] on div "29" at bounding box center [326, 100] width 8 height 8
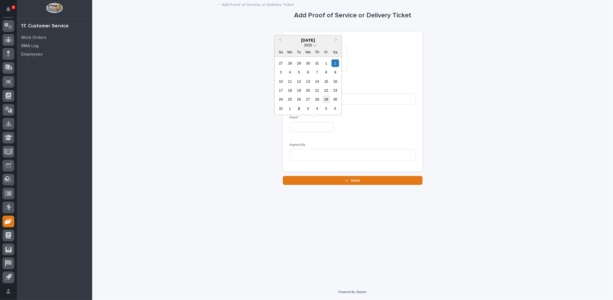
type input "**********"
drag, startPoint x: 303, startPoint y: 152, endPoint x: 302, endPoint y: 149, distance: 3.3
click at [303, 152] on input at bounding box center [353, 154] width 126 height 11
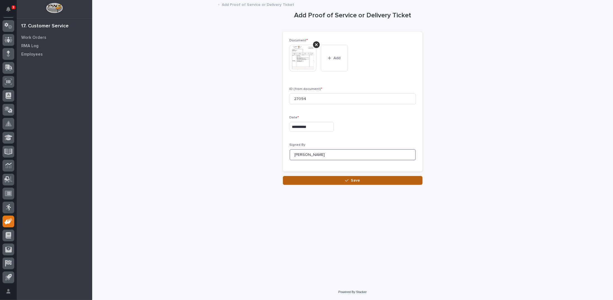
type input "Sarah Phillips"
click at [349, 182] on button "Save" at bounding box center [353, 180] width 140 height 9
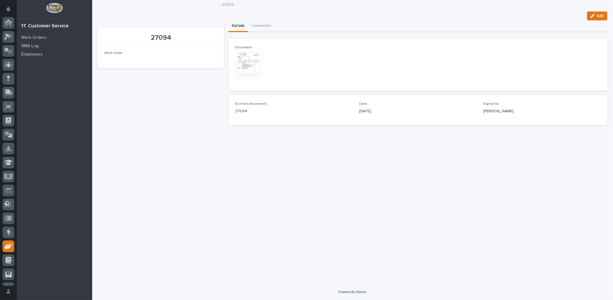
scroll to position [25, 0]
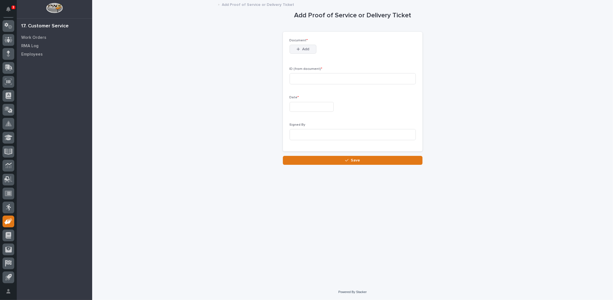
click at [306, 48] on span "Add" at bounding box center [305, 49] width 7 height 5
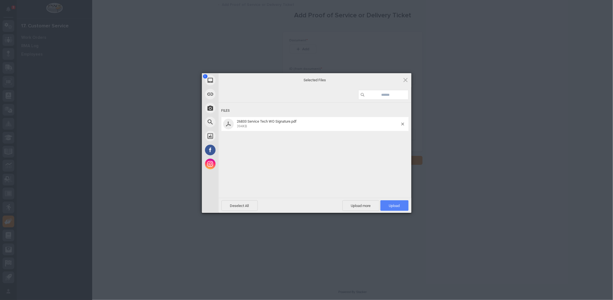
click at [387, 204] on span "Upload 1" at bounding box center [394, 205] width 28 height 11
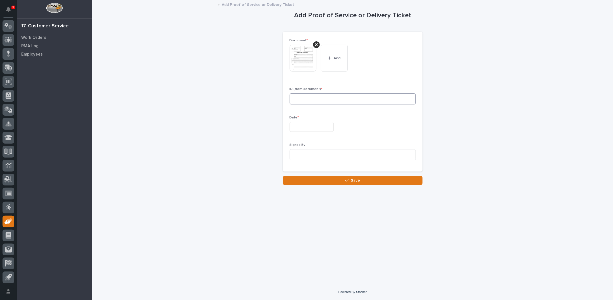
click at [320, 99] on input at bounding box center [353, 98] width 126 height 11
type input "26833"
click at [309, 125] on input "text" at bounding box center [312, 127] width 44 height 10
click at [280, 38] on button "Previous Month" at bounding box center [279, 40] width 9 height 9
click at [309, 98] on div "27" at bounding box center [308, 100] width 8 height 8
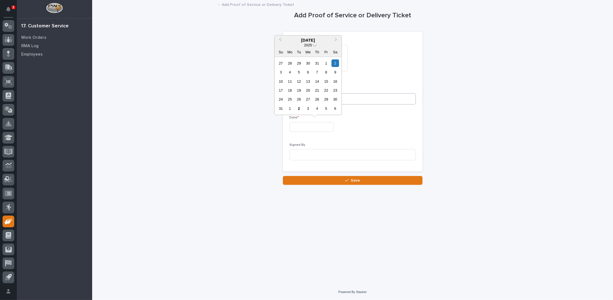
type input "**********"
click at [314, 154] on input at bounding box center [353, 154] width 126 height 11
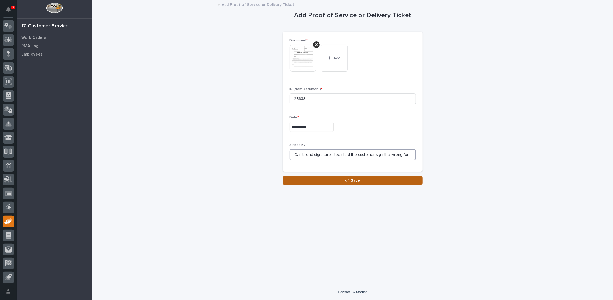
type input "Can't read signature - tech had the customer sign the wrong form"
click at [349, 182] on button "Save" at bounding box center [353, 180] width 140 height 9
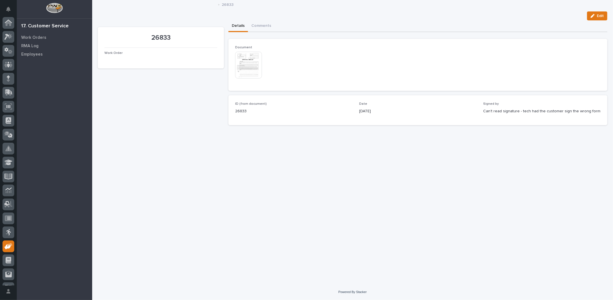
scroll to position [25, 0]
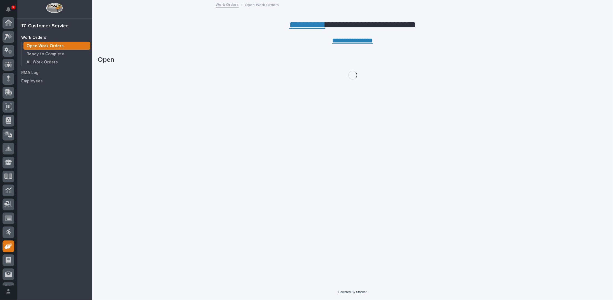
scroll to position [25, 0]
